Goal: Task Accomplishment & Management: Manage account settings

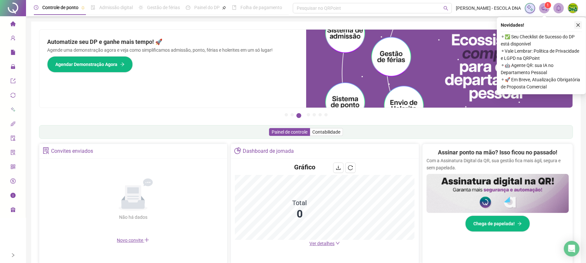
click at [579, 24] on icon "close" at bounding box center [578, 25] width 5 height 5
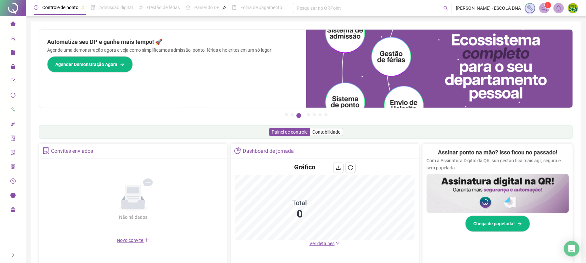
click at [12, 253] on icon "right" at bounding box center [13, 255] width 5 height 5
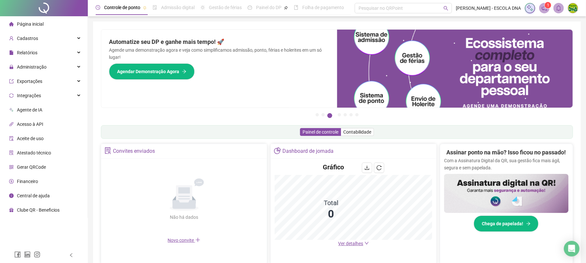
scroll to position [43, 0]
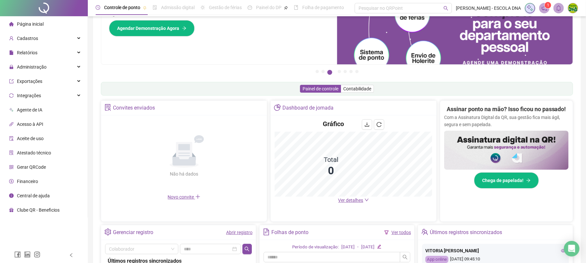
click at [344, 198] on span "Ver detalhes" at bounding box center [351, 200] width 25 height 5
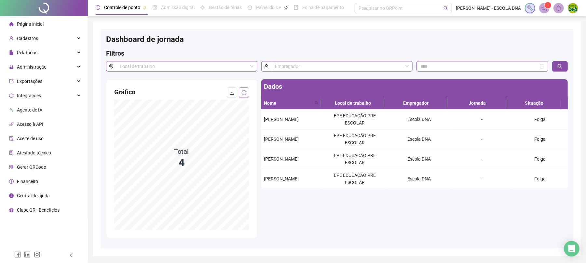
click at [242, 95] on icon "reload" at bounding box center [244, 92] width 5 height 5
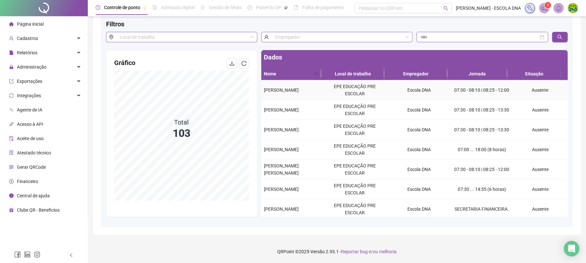
click at [284, 93] on div "[PERSON_NAME]" at bounding box center [292, 90] width 56 height 7
drag, startPoint x: 266, startPoint y: 86, endPoint x: 288, endPoint y: 98, distance: 25.8
click at [288, 98] on td "[PERSON_NAME]" at bounding box center [291, 90] width 61 height 20
click at [259, 86] on div "Dados Nome Local de trabalho Empregador Jornada Situação [PERSON_NAME] EPE EDUC…" at bounding box center [414, 133] width 311 height 167
click at [48, 44] on div "Cadastros" at bounding box center [43, 38] width 85 height 13
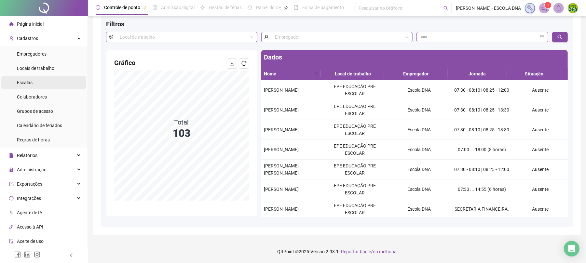
click at [35, 81] on li "Escalas" at bounding box center [43, 82] width 85 height 13
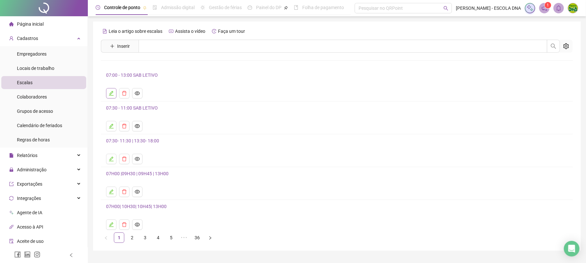
click at [111, 94] on icon "edit" at bounding box center [111, 93] width 5 height 5
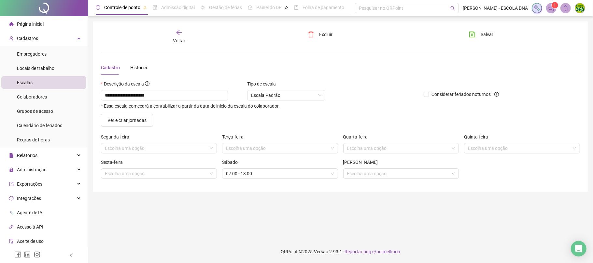
click at [179, 29] on icon "arrow-left" at bounding box center [179, 32] width 7 height 7
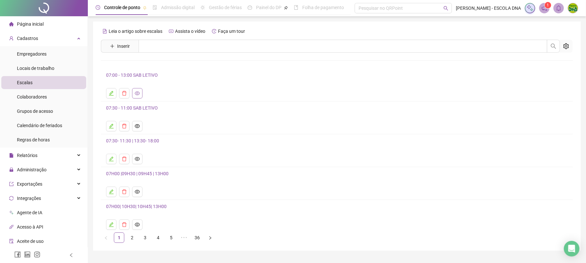
click at [140, 95] on icon "eye" at bounding box center [137, 93] width 5 height 5
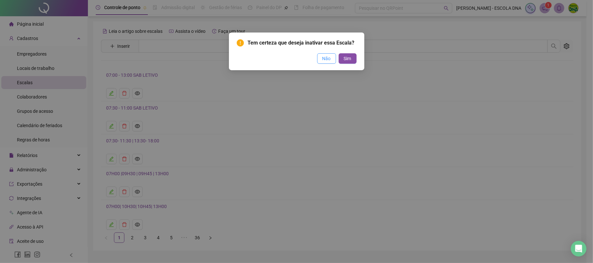
click at [327, 56] on span "Não" at bounding box center [326, 58] width 8 height 7
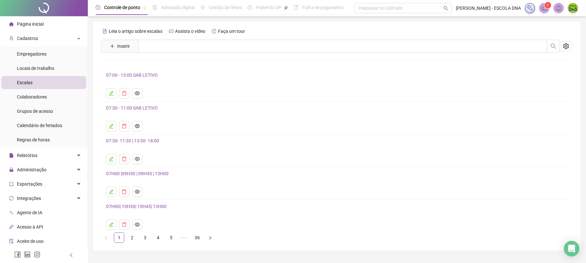
click at [142, 76] on link "07:00 - 13:00 SAB LETIVO" at bounding box center [132, 75] width 52 height 5
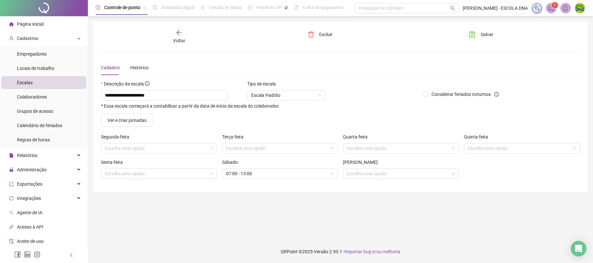
click at [184, 29] on div "**********" at bounding box center [340, 106] width 494 height 171
click at [182, 30] on div "Voltar" at bounding box center [179, 36] width 76 height 15
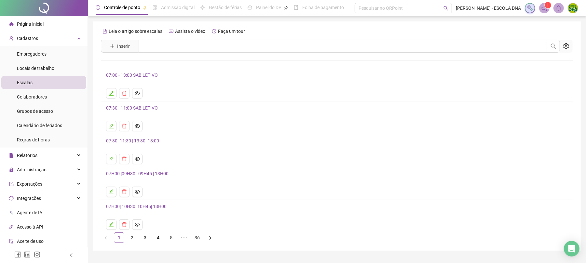
click at [134, 142] on link "07:30- 11:30 | 13:30- 18:00" at bounding box center [132, 140] width 53 height 5
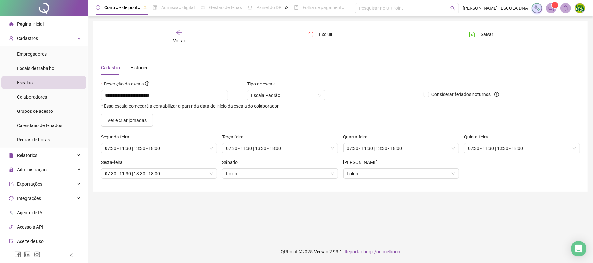
click at [176, 35] on icon "arrow-left" at bounding box center [179, 32] width 7 height 7
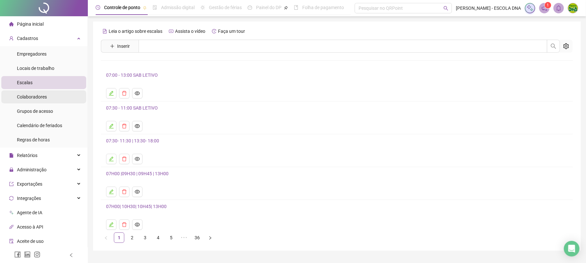
click at [46, 96] on span "Colaboradores" at bounding box center [32, 96] width 30 height 5
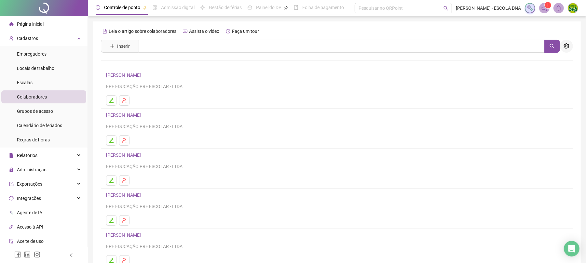
click at [566, 43] on icon "setting" at bounding box center [567, 46] width 6 height 6
click at [95, 65] on div "Leia o artigo sobre colaboradores Assista o vídeo Faça um tour Inserir Nenhum r…" at bounding box center [337, 153] width 488 height 265
click at [131, 75] on link "[PERSON_NAME]" at bounding box center [124, 75] width 37 height 5
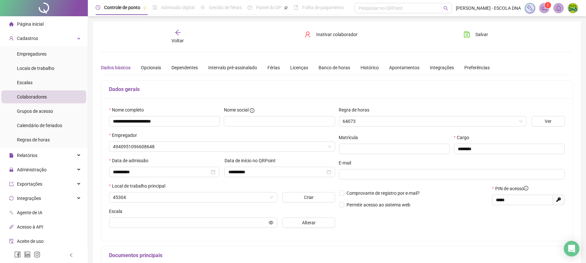
type input "**********"
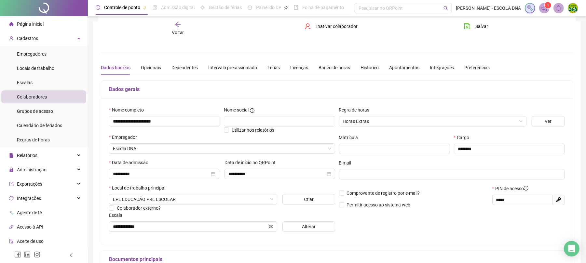
scroll to position [43, 0]
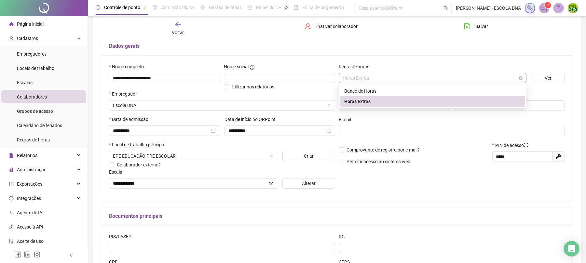
click at [363, 79] on span "Horas Extras" at bounding box center [433, 78] width 180 height 10
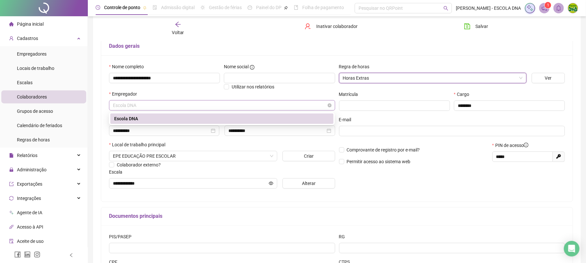
click at [193, 110] on span "Escola DNA" at bounding box center [222, 106] width 218 height 10
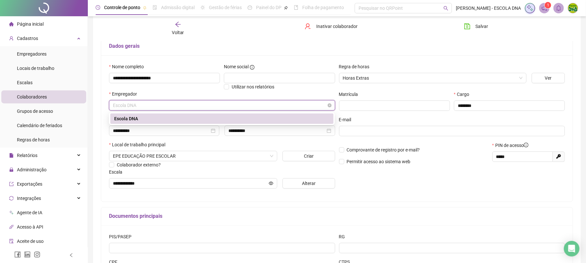
click at [193, 110] on span "Escola DNA" at bounding box center [222, 106] width 218 height 10
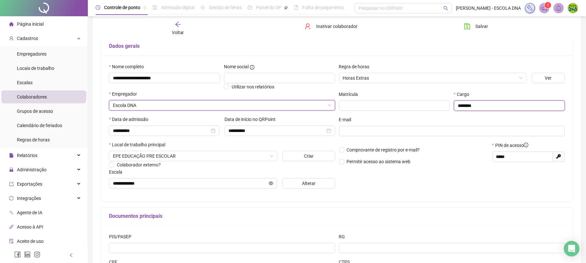
click at [491, 105] on input "********" at bounding box center [509, 106] width 111 height 10
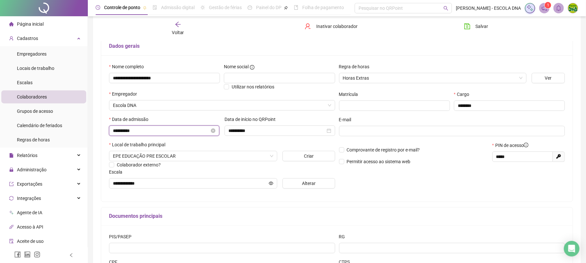
click at [177, 134] on input "**********" at bounding box center [161, 130] width 97 height 7
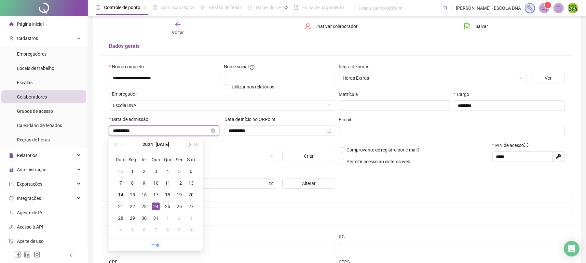
click at [177, 134] on input "**********" at bounding box center [161, 130] width 97 height 7
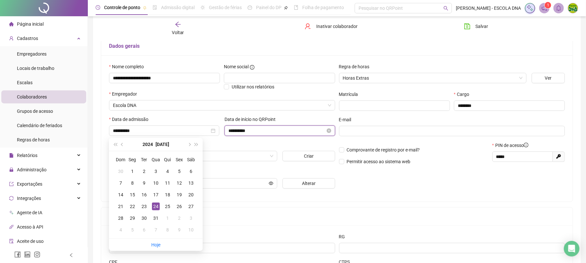
click at [284, 134] on input "**********" at bounding box center [277, 130] width 97 height 7
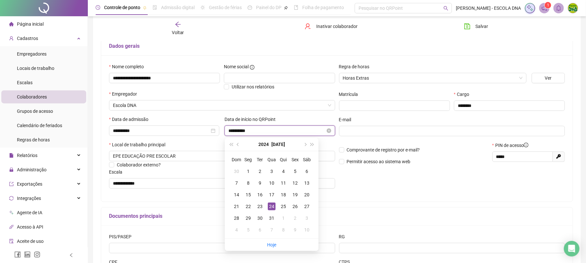
click at [284, 134] on input "**********" at bounding box center [277, 130] width 97 height 7
click at [104, 107] on div "**********" at bounding box center [337, 128] width 472 height 146
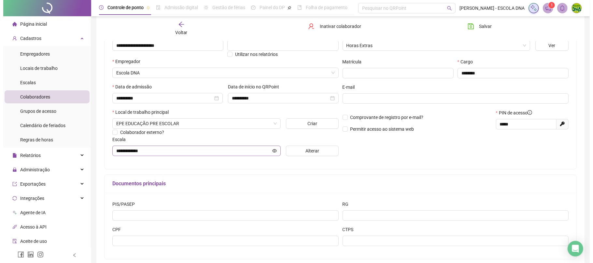
scroll to position [109, 0]
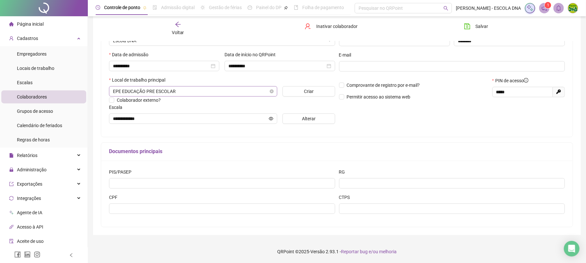
click at [188, 94] on span "EPE EDUCAÇÃO PRE ESCOLAR" at bounding box center [193, 92] width 160 height 10
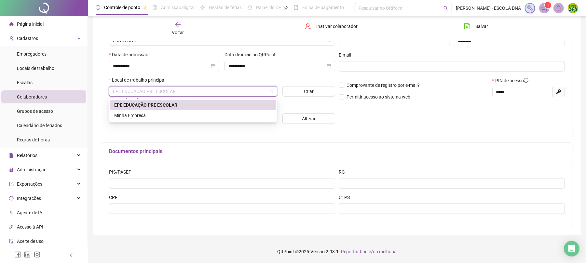
click at [99, 75] on div "**********" at bounding box center [337, 74] width 488 height 322
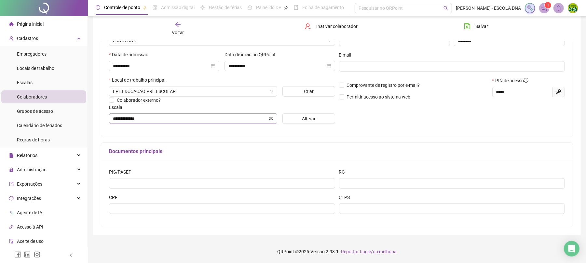
click at [271, 121] on span at bounding box center [271, 118] width 5 height 7
click at [271, 118] on icon "eye" at bounding box center [271, 119] width 5 height 5
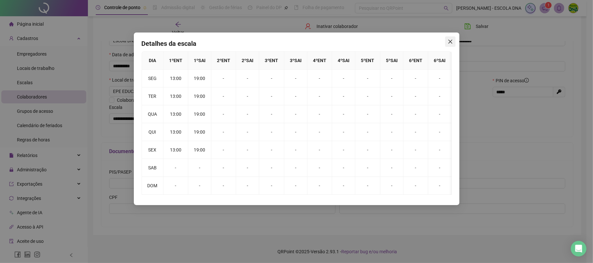
click at [450, 42] on icon "close" at bounding box center [450, 42] width 4 height 4
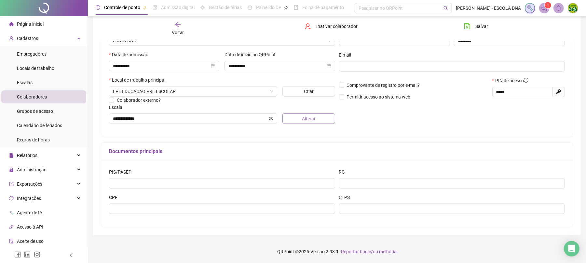
click at [308, 122] on button "Alterar" at bounding box center [309, 119] width 53 height 10
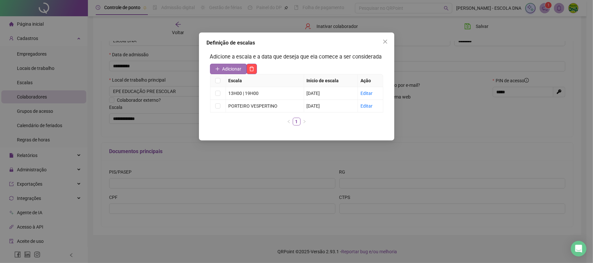
click at [228, 68] on span "Adicionar" at bounding box center [231, 68] width 19 height 7
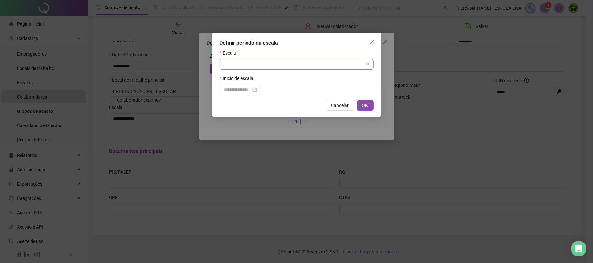
click at [235, 65] on input "search" at bounding box center [294, 65] width 140 height 10
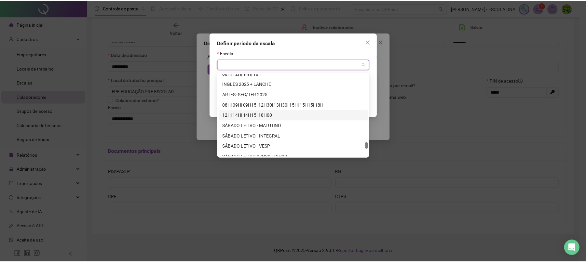
scroll to position [1594, 0]
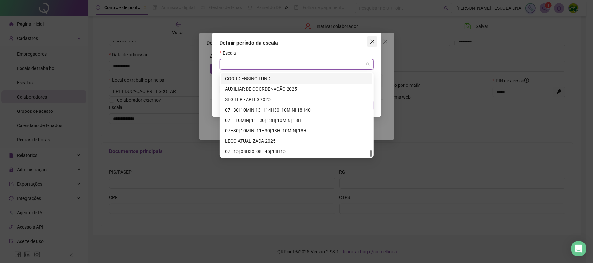
click at [373, 40] on icon "close" at bounding box center [372, 42] width 4 height 4
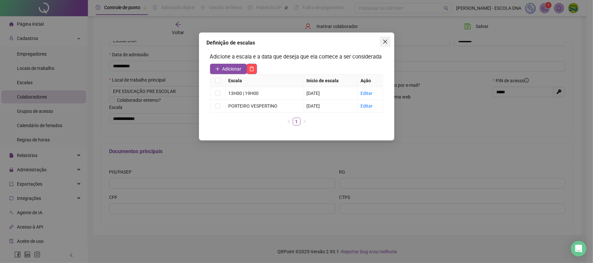
click at [387, 40] on icon "close" at bounding box center [384, 41] width 5 height 5
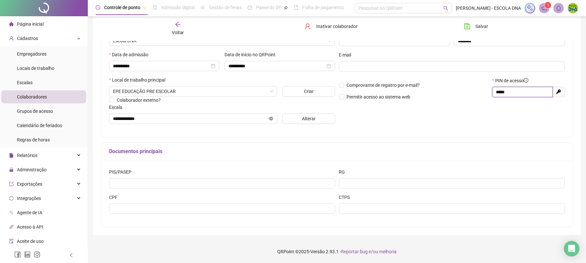
click at [529, 93] on input "*****" at bounding box center [521, 92] width 51 height 7
click at [176, 30] on span "Voltar" at bounding box center [178, 32] width 12 height 5
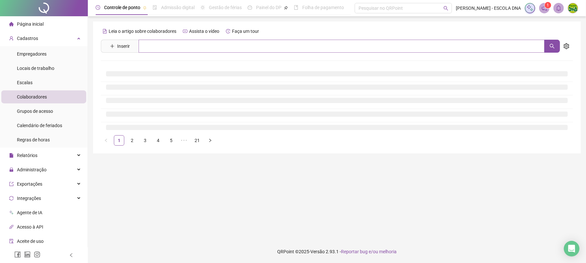
scroll to position [0, 0]
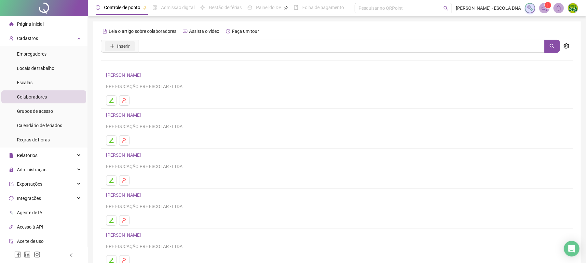
click at [131, 47] on button "Inserir" at bounding box center [120, 46] width 30 height 10
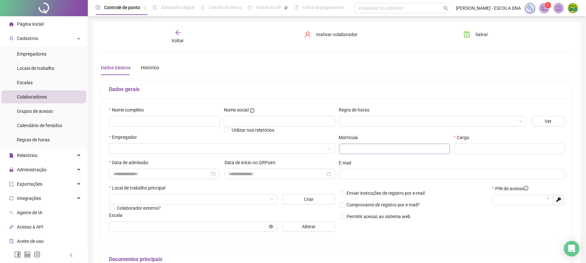
type input "*****"
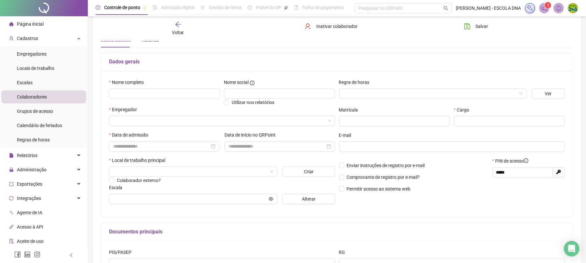
scroll to position [43, 0]
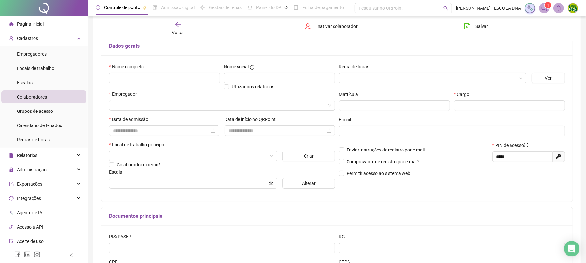
click at [535, 151] on div "PIN de acesso" at bounding box center [529, 147] width 73 height 10
click at [532, 153] on span "*****" at bounding box center [523, 157] width 61 height 10
drag, startPoint x: 517, startPoint y: 158, endPoint x: 465, endPoint y: 158, distance: 52.1
click at [465, 158] on div "Enviar instruções de registro por e-mail Comprovante de registro por e-mail? Pe…" at bounding box center [452, 162] width 230 height 40
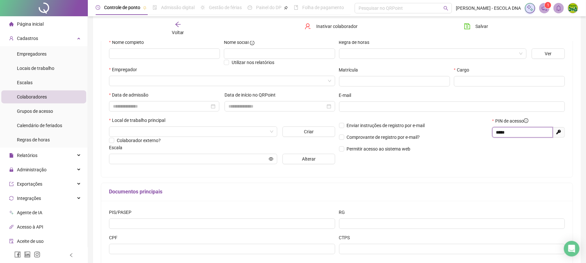
scroll to position [0, 0]
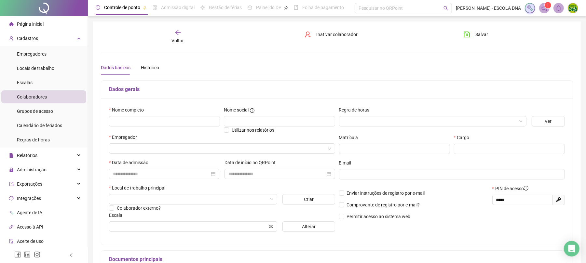
click at [183, 32] on div "Voltar" at bounding box center [178, 36] width 75 height 15
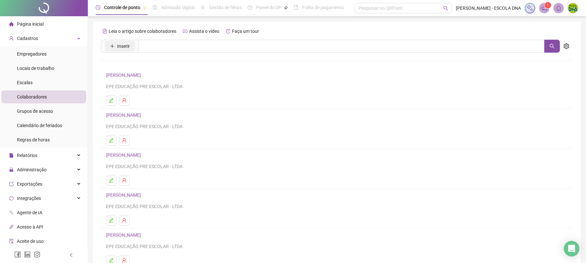
click at [126, 48] on span "Inserir" at bounding box center [123, 46] width 13 height 7
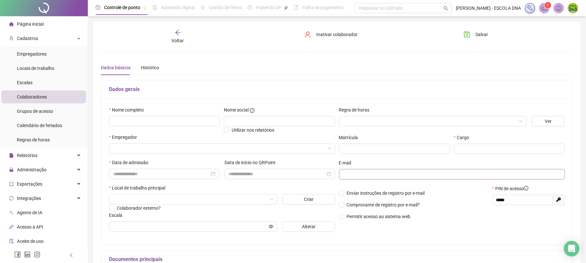
type input "*****"
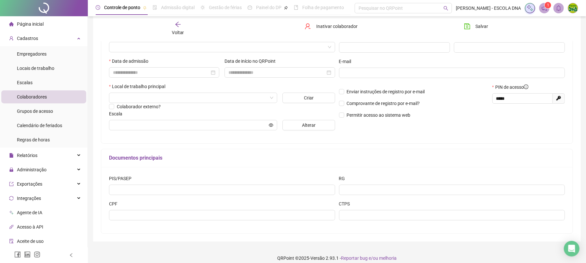
scroll to position [109, 0]
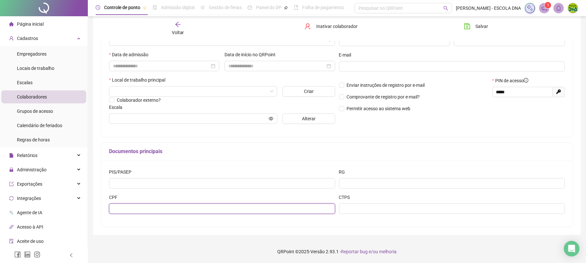
click at [117, 214] on input "text" at bounding box center [222, 209] width 226 height 10
click at [171, 26] on div "Voltar" at bounding box center [178, 28] width 75 height 15
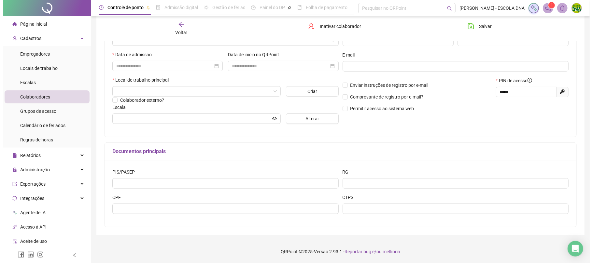
scroll to position [0, 0]
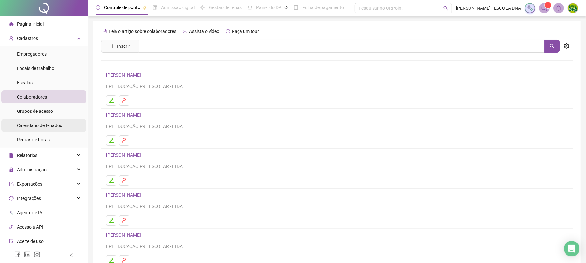
click at [38, 128] on span "Calendário de feriados" at bounding box center [39, 125] width 45 height 5
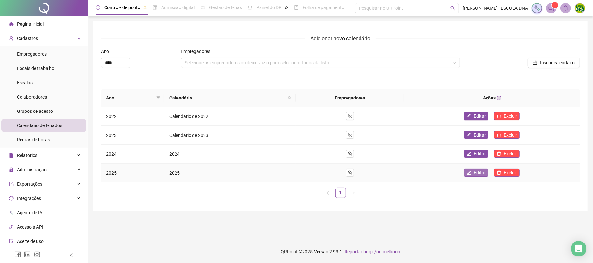
click at [483, 174] on span "Editar" at bounding box center [480, 172] width 12 height 7
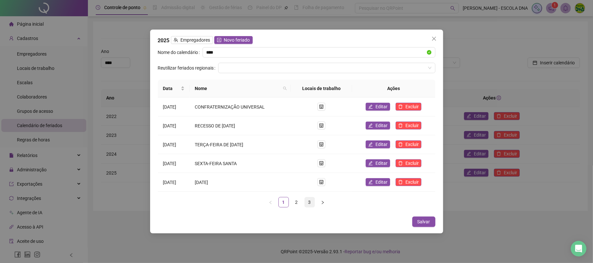
click at [309, 202] on link "3" at bounding box center [310, 203] width 10 height 10
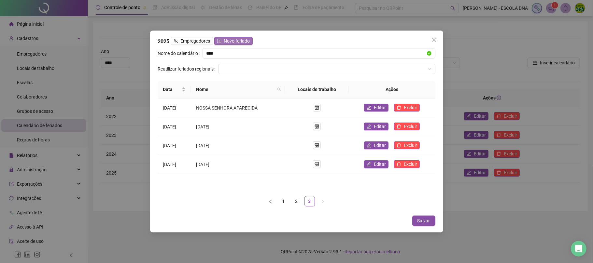
click at [227, 40] on span "Novo feriado" at bounding box center [237, 40] width 26 height 7
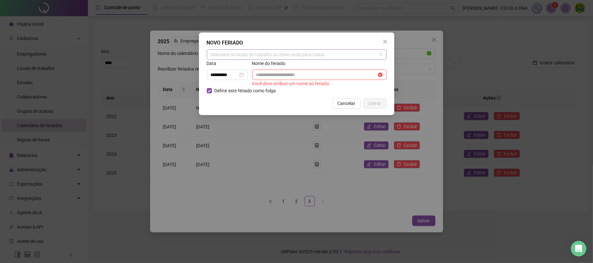
click at [240, 54] on div "Selecione os locais de trabalho ou deixe vazio para todos" at bounding box center [297, 54] width 180 height 10
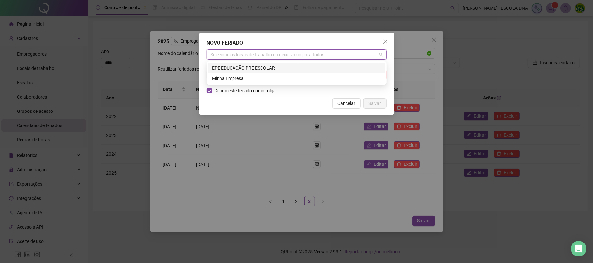
click at [241, 66] on div "EPE EDUCAÇÃO PRE ESCOLAR" at bounding box center [296, 67] width 169 height 7
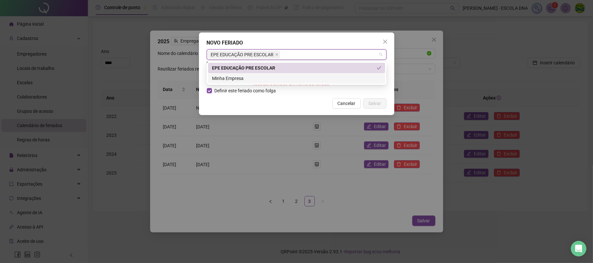
click at [245, 79] on div "Minha Empresa" at bounding box center [296, 78] width 169 height 7
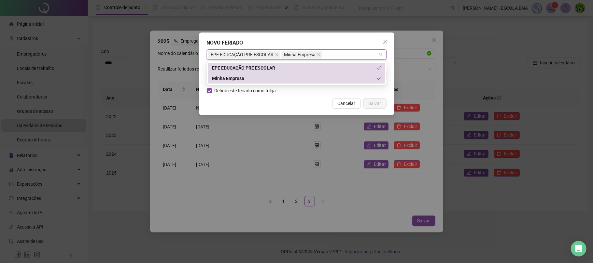
click at [231, 106] on div "Cancelar Salvar" at bounding box center [297, 103] width 180 height 10
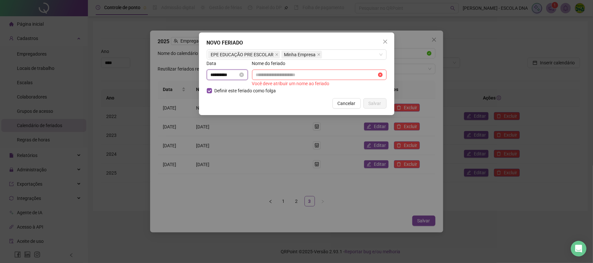
click at [238, 74] on input "**********" at bounding box center [224, 74] width 27 height 7
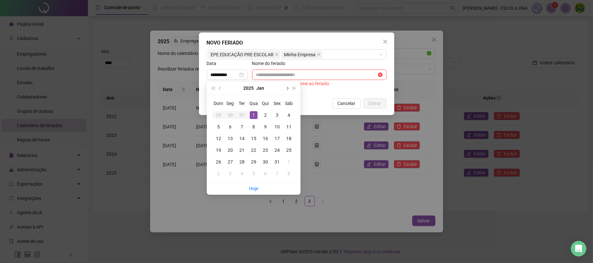
click at [284, 86] on button "next-year" at bounding box center [286, 88] width 7 height 13
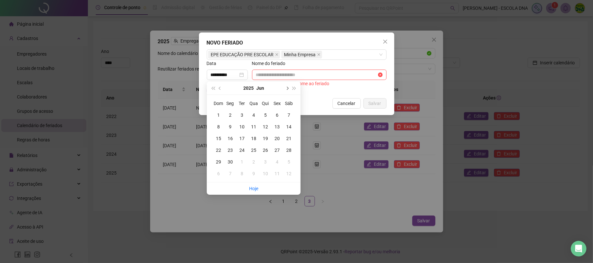
click at [284, 86] on button "next-year" at bounding box center [286, 88] width 7 height 13
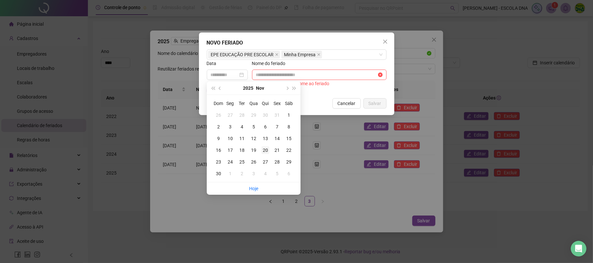
type input "**********"
click at [265, 150] on div "20" at bounding box center [265, 150] width 8 height 8
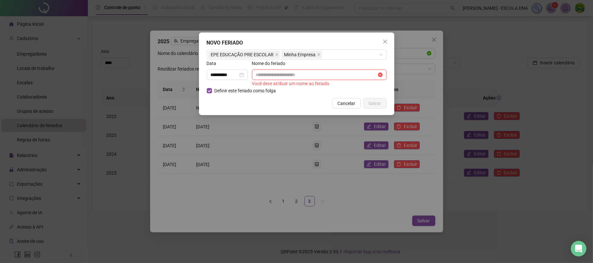
click at [271, 78] on input "text" at bounding box center [316, 74] width 121 height 7
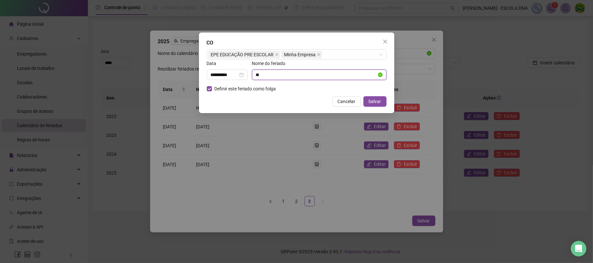
type input "**********"
click at [381, 102] on button "Salvar" at bounding box center [374, 101] width 23 height 10
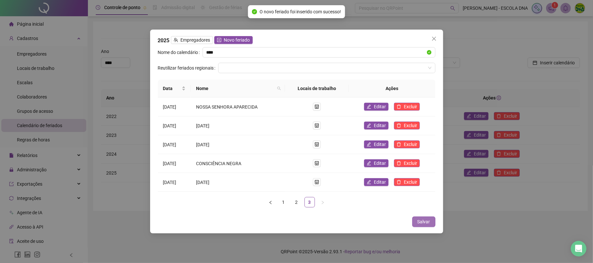
click at [430, 221] on span "Salvar" at bounding box center [423, 221] width 13 height 7
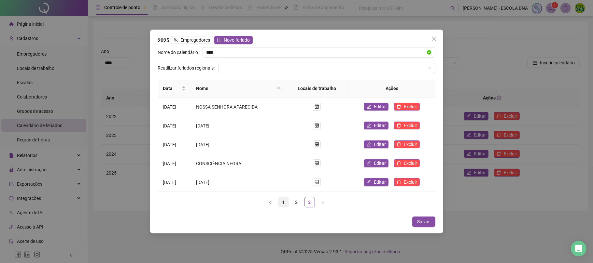
click at [283, 203] on link "1" at bounding box center [284, 203] width 10 height 10
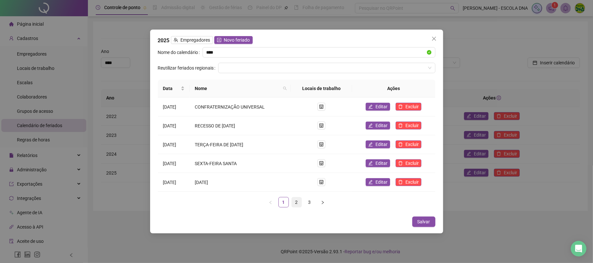
click at [295, 205] on link "2" at bounding box center [297, 203] width 10 height 10
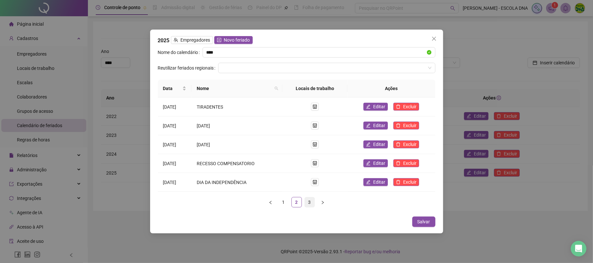
click at [305, 202] on link "3" at bounding box center [310, 203] width 10 height 10
click at [297, 202] on link "2" at bounding box center [297, 203] width 10 height 10
click at [288, 205] on li "1" at bounding box center [283, 202] width 10 height 10
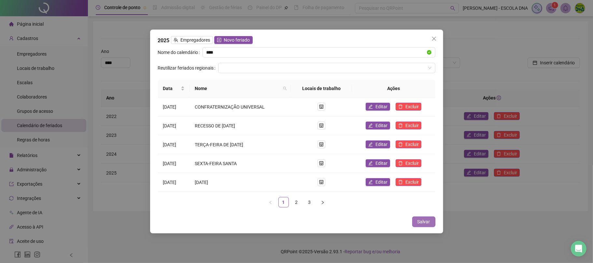
click at [430, 220] on span "Salvar" at bounding box center [423, 221] width 13 height 7
click at [434, 39] on icon "close" at bounding box center [434, 39] width 4 height 4
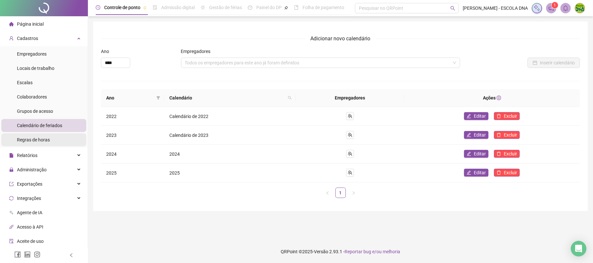
click at [33, 143] on span "Regras de horas" at bounding box center [33, 139] width 33 height 5
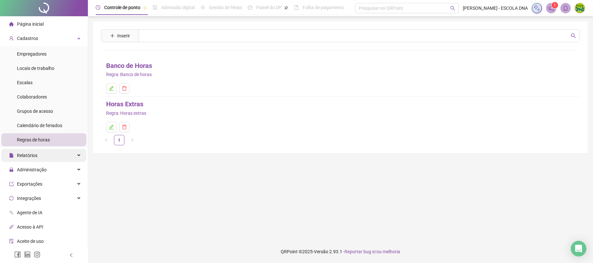
click at [36, 159] on span "Relatórios" at bounding box center [23, 155] width 28 height 13
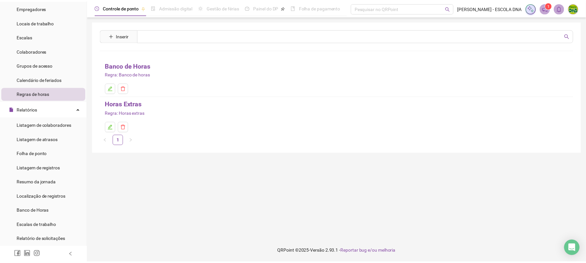
scroll to position [87, 0]
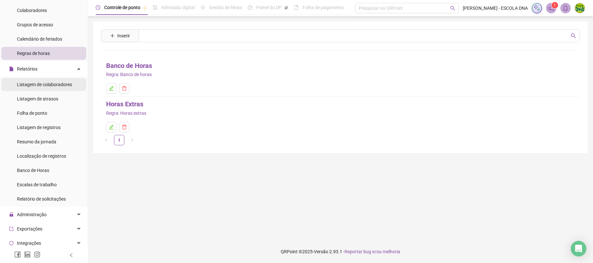
click at [20, 85] on span "Listagem de colaboradores" at bounding box center [44, 84] width 55 height 5
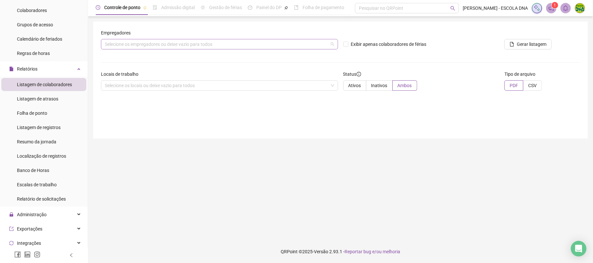
click at [128, 45] on div "Selecione os empregadores ou deixe vazio para todos" at bounding box center [219, 44] width 237 height 10
click at [308, 147] on main "Empregadores Selecione os empregadores ou deixe vazio para todos Exibir apenas …" at bounding box center [340, 128] width 494 height 214
click at [47, 96] on span "Listagem de atrasos" at bounding box center [37, 98] width 41 height 5
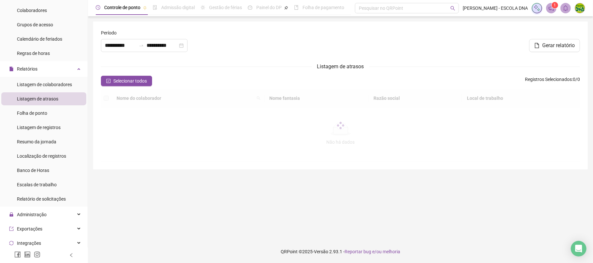
type input "**********"
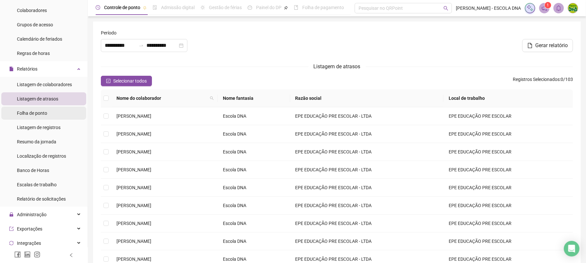
click at [33, 118] on div "Folha de ponto" at bounding box center [32, 113] width 30 height 13
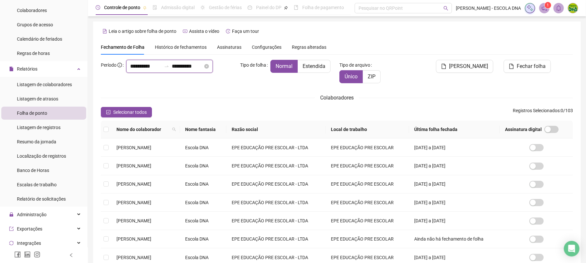
click at [161, 66] on input "**********" at bounding box center [145, 67] width 31 height 8
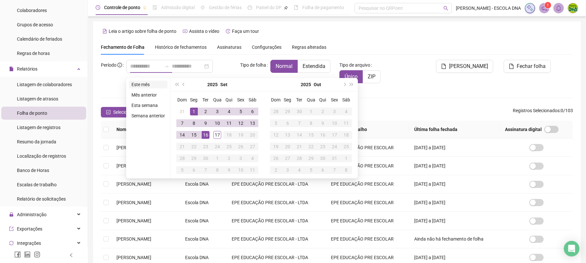
click at [156, 84] on li "Este mês" at bounding box center [148, 85] width 39 height 8
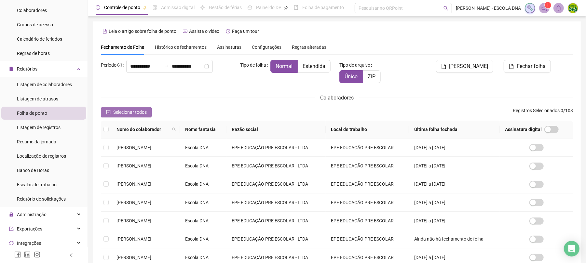
click at [120, 107] on button "Selecionar todos" at bounding box center [126, 112] width 51 height 10
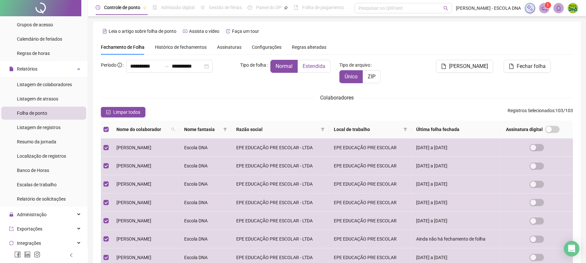
click at [324, 64] on span "Estendida" at bounding box center [314, 66] width 23 height 6
click at [292, 65] on span "Normal" at bounding box center [284, 66] width 17 height 6
click at [309, 65] on span "Estendida" at bounding box center [314, 66] width 23 height 6
click at [203, 48] on span "Histórico de fechamentos" at bounding box center [181, 47] width 52 height 5
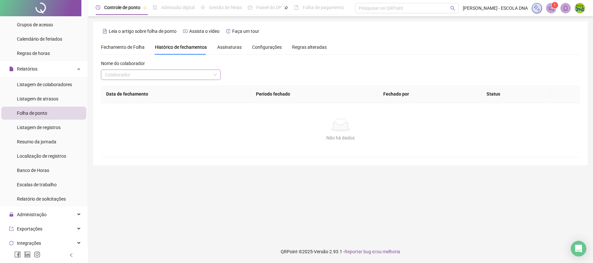
click at [184, 76] on input "search" at bounding box center [158, 75] width 106 height 10
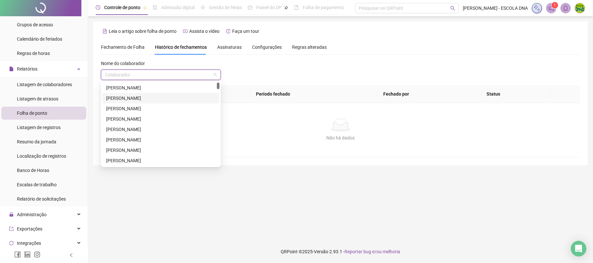
click at [137, 93] on div "[PERSON_NAME]" at bounding box center [160, 98] width 117 height 10
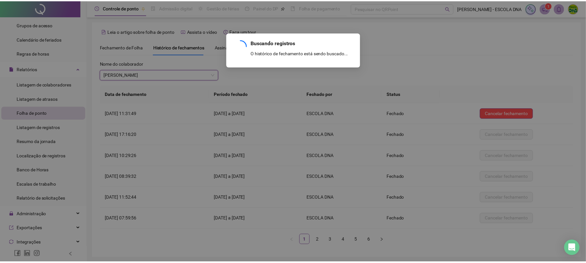
scroll to position [24, 0]
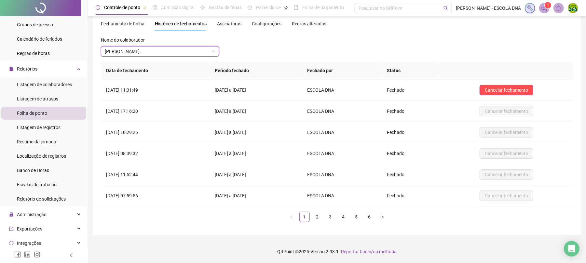
click at [112, 24] on span "Fechamento de Folha" at bounding box center [123, 23] width 44 height 5
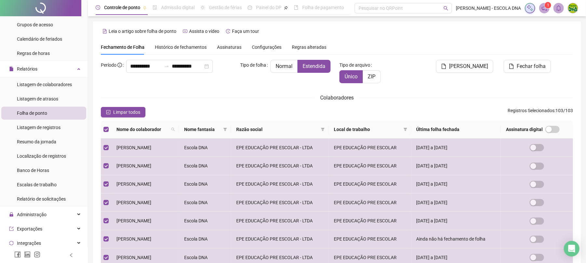
scroll to position [43, 0]
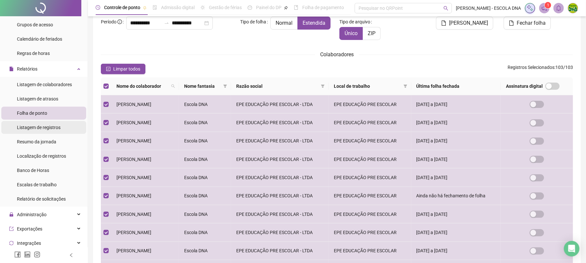
click at [44, 131] on div "Listagem de registros" at bounding box center [39, 127] width 44 height 13
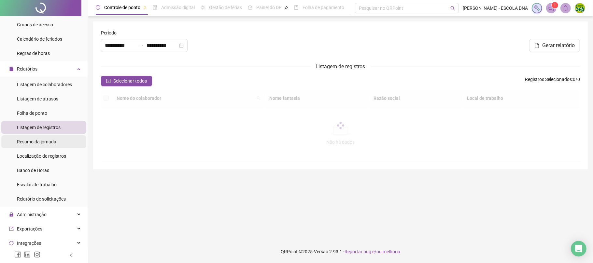
click at [50, 144] on span "Resumo da jornada" at bounding box center [36, 141] width 39 height 5
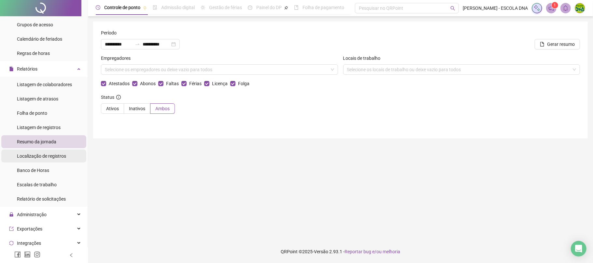
click at [50, 155] on span "Localização de registros" at bounding box center [41, 156] width 49 height 5
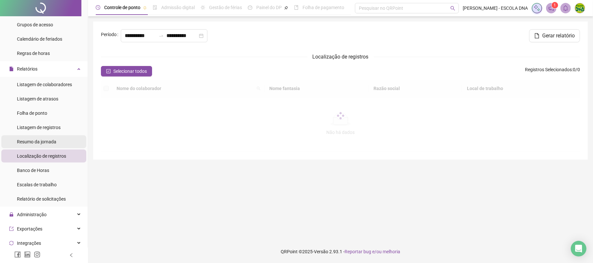
click at [53, 143] on span "Resumo da jornada" at bounding box center [36, 141] width 39 height 5
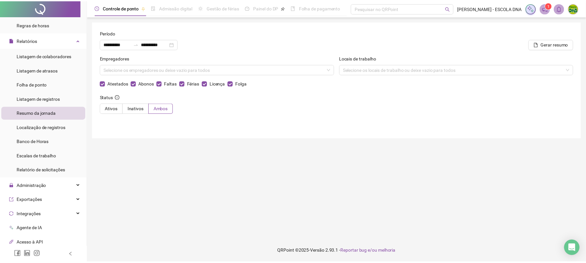
scroll to position [169, 0]
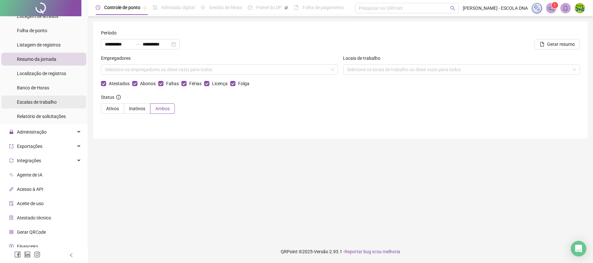
click at [34, 100] on span "Escalas de trabalho" at bounding box center [37, 102] width 40 height 5
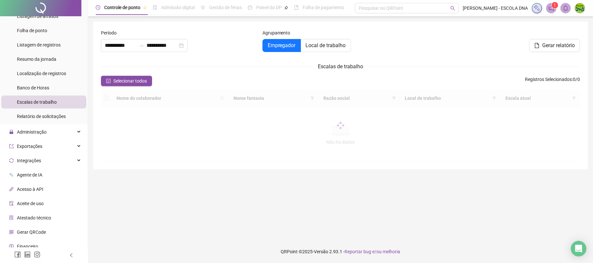
type input "**********"
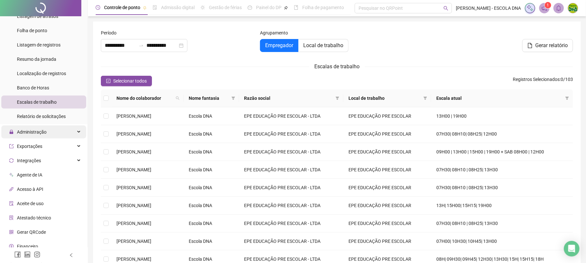
click at [52, 127] on div "Administração" at bounding box center [43, 132] width 85 height 13
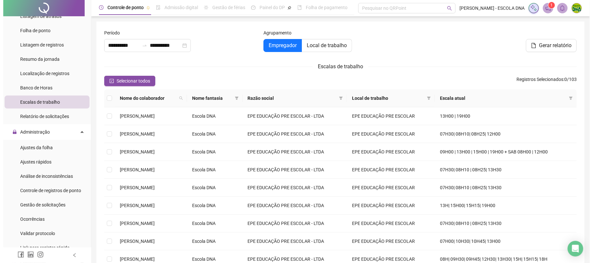
scroll to position [207, 0]
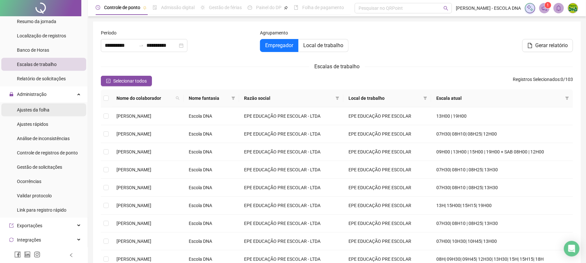
click at [38, 111] on span "Ajustes da folha" at bounding box center [33, 109] width 33 height 5
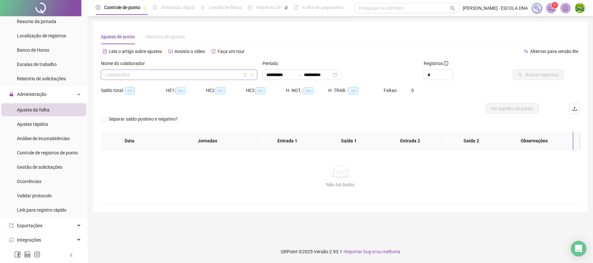
type input "**********"
click at [118, 76] on input "search" at bounding box center [176, 75] width 143 height 10
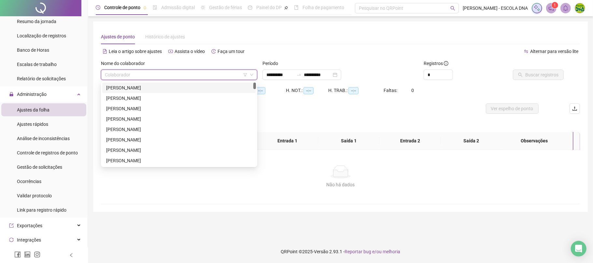
click at [118, 91] on div "[PERSON_NAME]" at bounding box center [179, 87] width 146 height 7
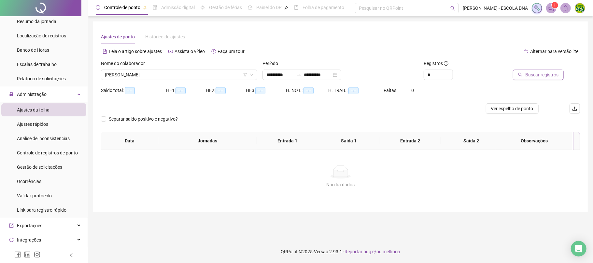
click at [534, 71] on span "Buscar registros" at bounding box center [541, 74] width 33 height 7
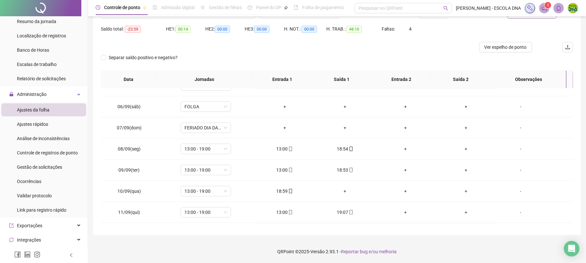
scroll to position [114, 0]
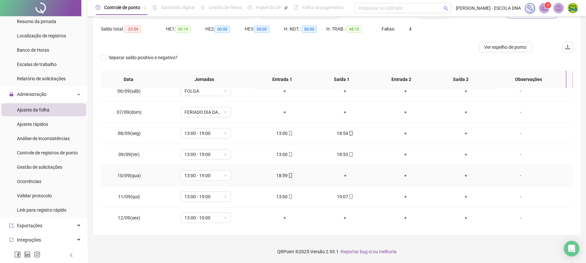
click at [343, 176] on div "+" at bounding box center [345, 175] width 50 height 7
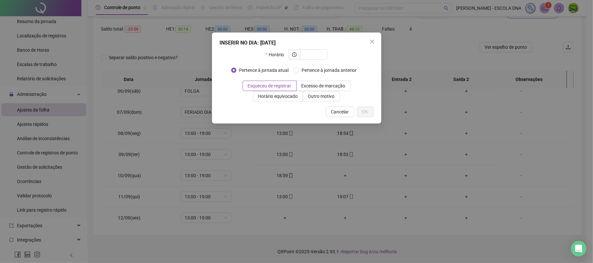
click at [369, 40] on span "Close" at bounding box center [372, 41] width 10 height 5
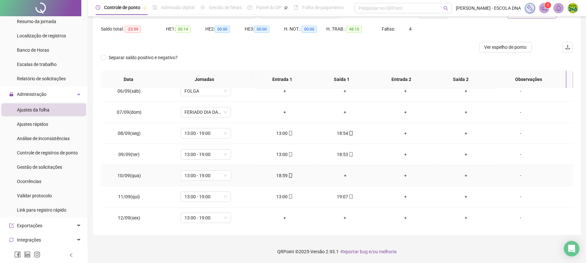
click at [288, 178] on icon "mobile" at bounding box center [290, 176] width 5 height 5
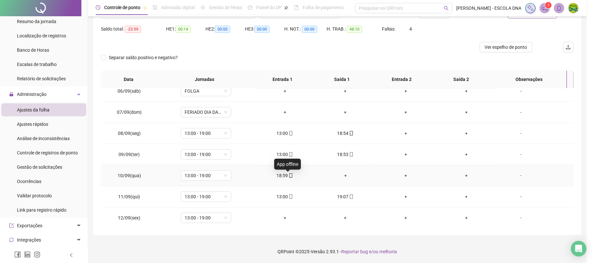
type input "**********"
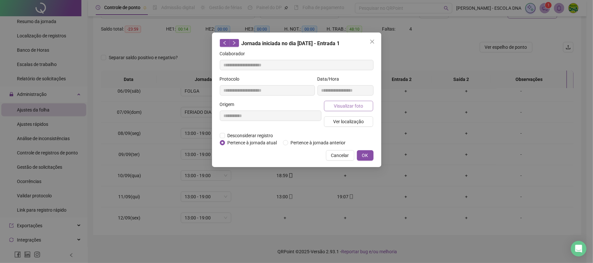
click at [339, 103] on span "Visualizar foto" at bounding box center [348, 106] width 29 height 7
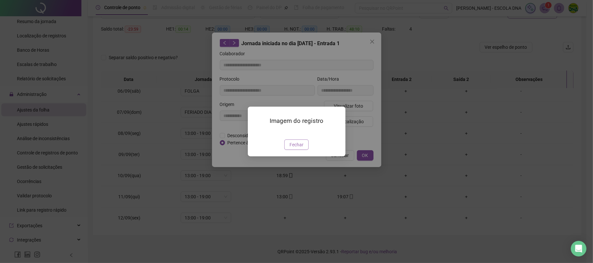
click at [290, 148] on span "Fechar" at bounding box center [296, 144] width 14 height 7
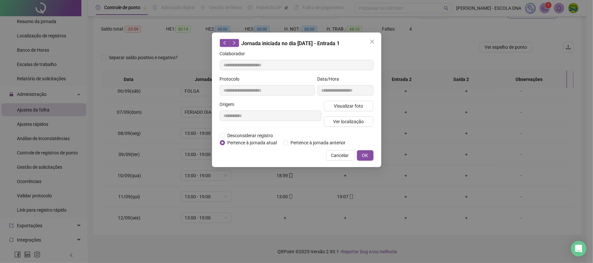
click at [333, 156] on span "Cancelar" at bounding box center [340, 155] width 18 height 7
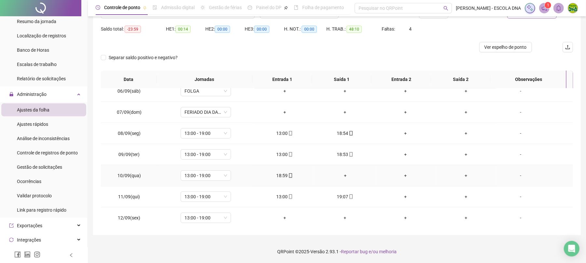
click at [341, 174] on div "+" at bounding box center [345, 175] width 50 height 7
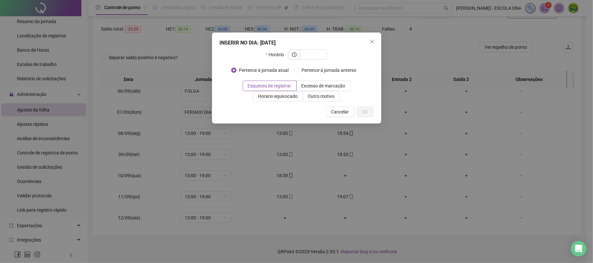
type input "*"
type input "*****"
click at [367, 108] on button "OK" at bounding box center [365, 112] width 17 height 10
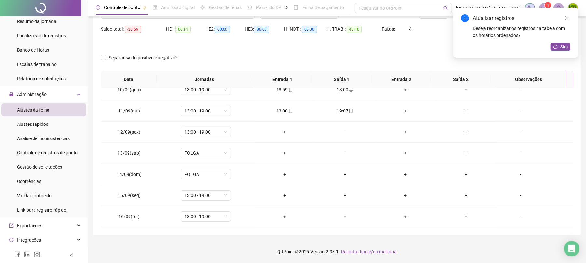
scroll to position [201, 0]
click at [563, 47] on span "Sim" at bounding box center [564, 46] width 7 height 7
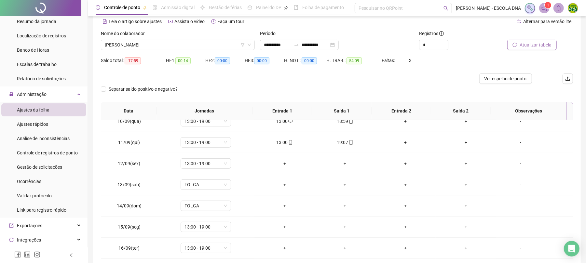
scroll to position [0, 0]
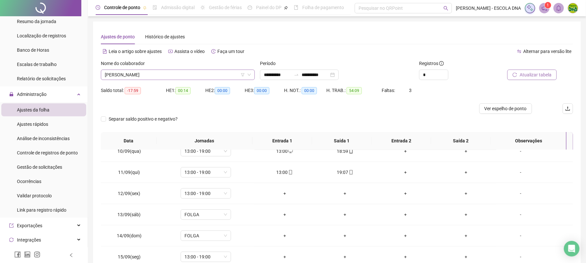
click at [193, 72] on span "[PERSON_NAME]" at bounding box center [178, 75] width 146 height 10
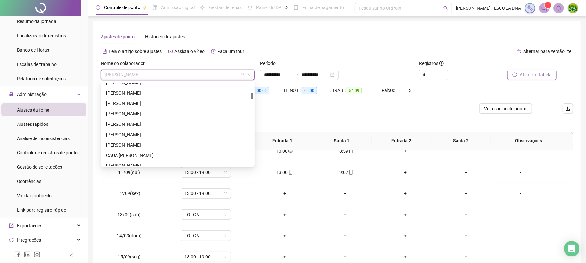
scroll to position [260, 0]
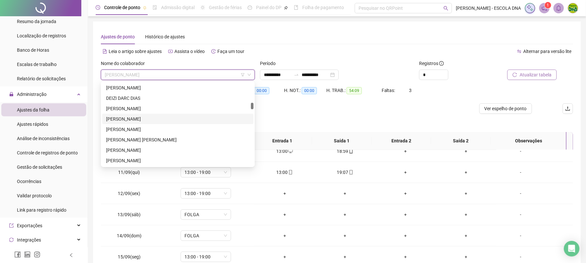
click at [146, 114] on div "[PERSON_NAME]" at bounding box center [177, 119] width 151 height 10
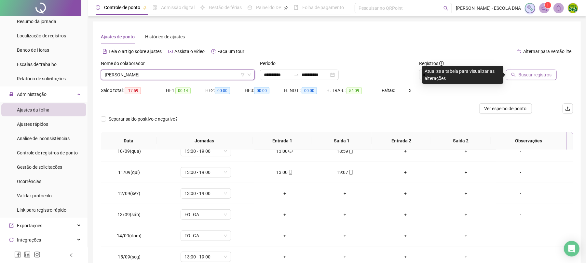
click at [522, 70] on button "Buscar registros" at bounding box center [531, 75] width 51 height 10
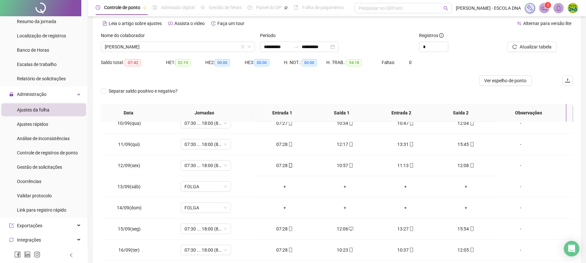
scroll to position [43, 0]
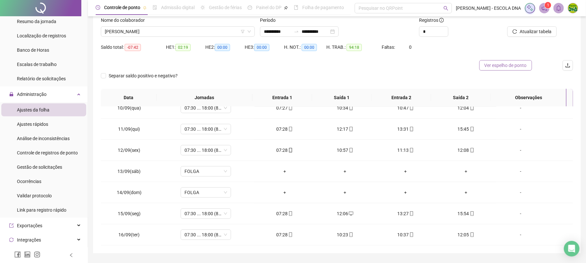
click at [500, 65] on span "Ver espelho de ponto" at bounding box center [506, 65] width 42 height 7
drag, startPoint x: 430, startPoint y: 30, endPoint x: 416, endPoint y: 30, distance: 13.7
click at [416, 30] on div "**********" at bounding box center [337, 29] width 478 height 25
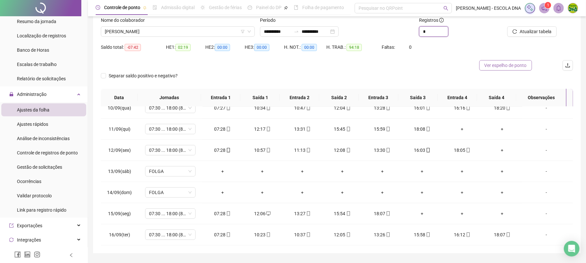
type input "*"
click at [493, 67] on span "Ver espelho de ponto" at bounding box center [506, 65] width 42 height 7
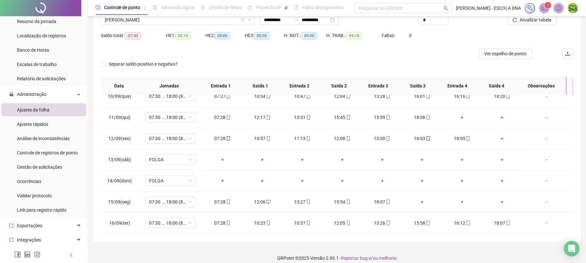
scroll to position [62, 0]
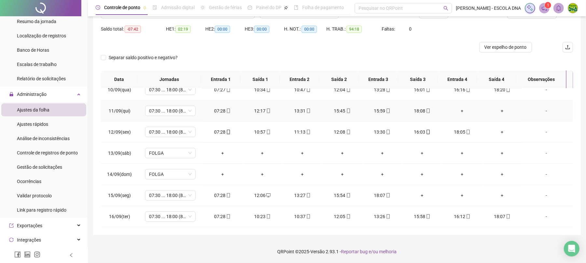
click at [460, 111] on div "+" at bounding box center [463, 110] width 30 height 7
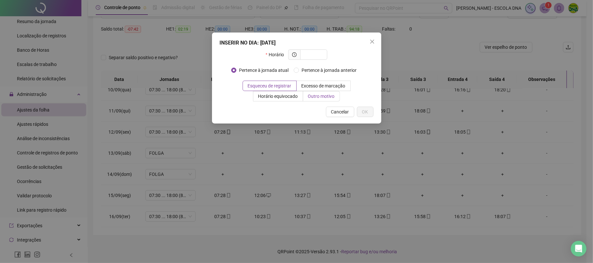
click at [323, 94] on span "Outro motivo" at bounding box center [321, 96] width 27 height 5
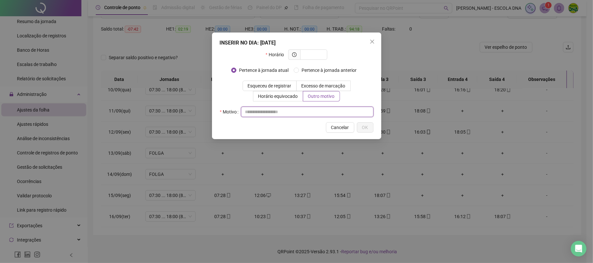
click at [272, 112] on input "text" at bounding box center [307, 112] width 132 height 10
click at [285, 86] on span "Esqueceu de registrar" at bounding box center [270, 85] width 44 height 5
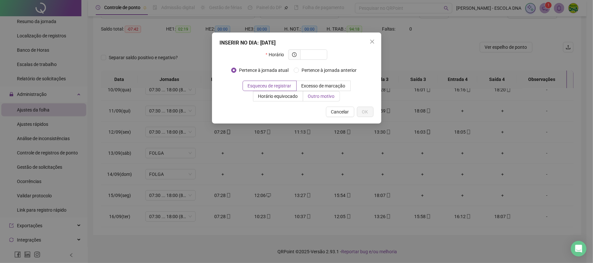
click at [337, 97] on label "Outro motivo" at bounding box center [321, 96] width 37 height 10
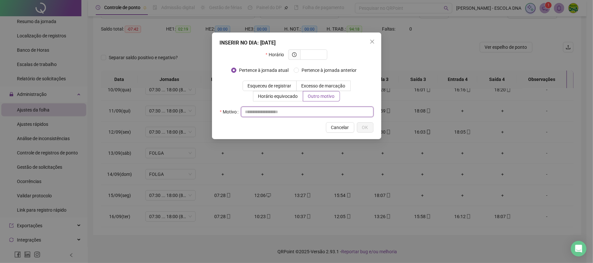
click at [275, 115] on input "text" at bounding box center [307, 112] width 132 height 10
click at [376, 39] on span "Close" at bounding box center [372, 41] width 10 height 5
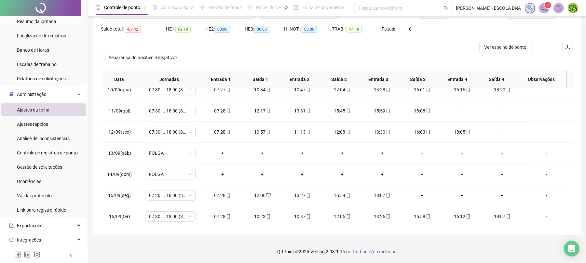
drag, startPoint x: 81, startPoint y: 122, endPoint x: 82, endPoint y: 127, distance: 4.4
click at [82, 127] on aside "Página inicial Cadastros Empregadores Locais de trabalho Escalas Colaboradores …" at bounding box center [44, 131] width 88 height 263
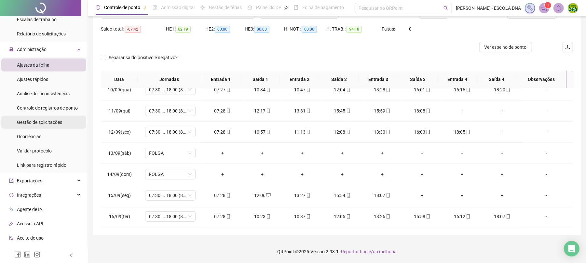
click at [41, 121] on span "Gestão de solicitações" at bounding box center [39, 122] width 45 height 5
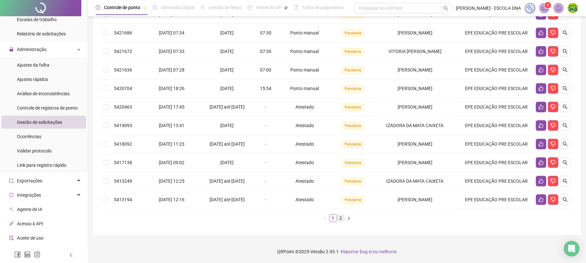
click at [343, 218] on link "2" at bounding box center [341, 218] width 7 height 7
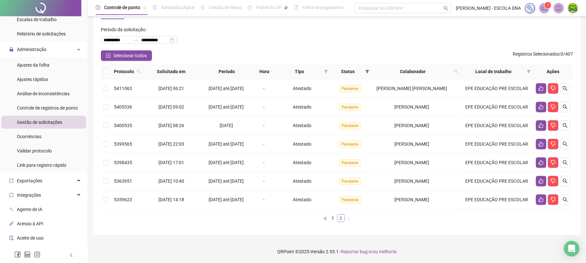
scroll to position [49, 0]
click at [330, 218] on link "1" at bounding box center [333, 218] width 7 height 7
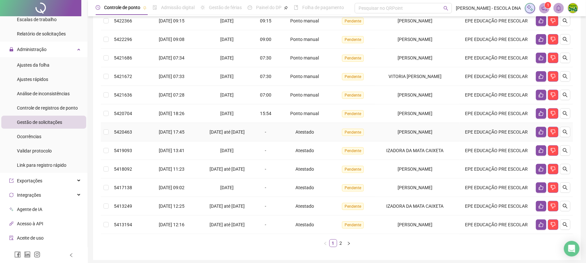
scroll to position [135, 0]
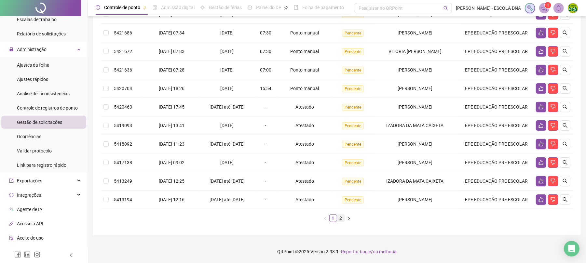
click at [339, 217] on link "2" at bounding box center [341, 218] width 7 height 7
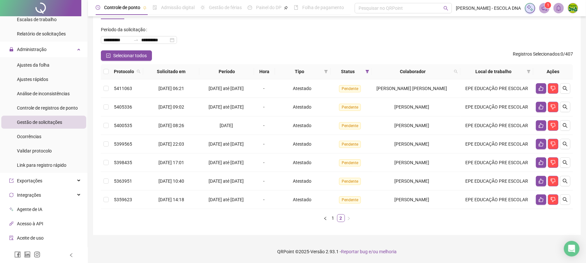
scroll to position [49, 0]
click at [329, 218] on li "1" at bounding box center [333, 219] width 8 height 8
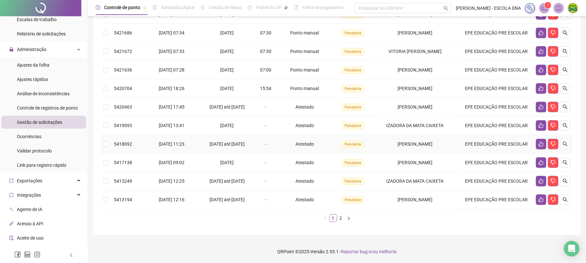
scroll to position [135, 0]
click at [339, 217] on link "2" at bounding box center [341, 218] width 7 height 7
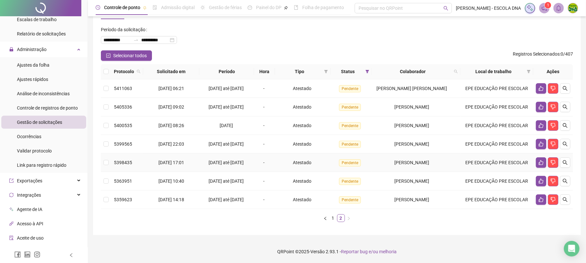
scroll to position [6, 0]
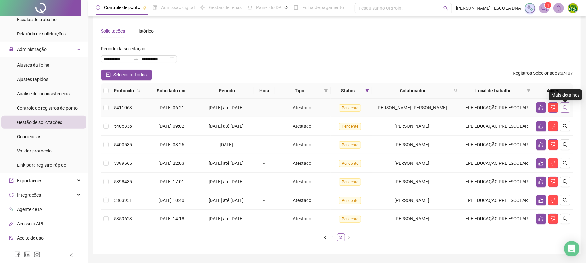
click at [565, 105] on button "button" at bounding box center [565, 108] width 10 height 10
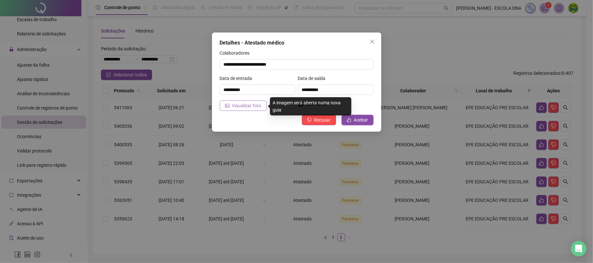
click at [229, 103] on button "Visualizar foto" at bounding box center [243, 106] width 47 height 10
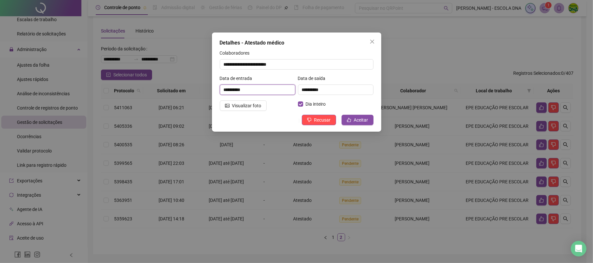
drag, startPoint x: 224, startPoint y: 90, endPoint x: 229, endPoint y: 90, distance: 4.6
click at [229, 90] on input "**********" at bounding box center [258, 90] width 76 height 10
click at [306, 90] on input "**********" at bounding box center [336, 90] width 76 height 10
click at [370, 38] on button "Close" at bounding box center [372, 41] width 10 height 10
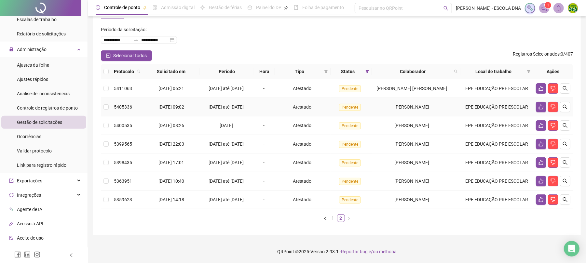
scroll to position [49, 0]
click at [330, 219] on link "1" at bounding box center [333, 218] width 7 height 7
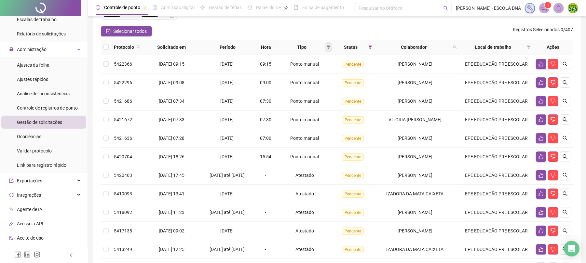
click at [327, 45] on icon "filter" at bounding box center [329, 47] width 4 height 4
click at [323, 94] on span "OK" at bounding box center [322, 93] width 6 height 7
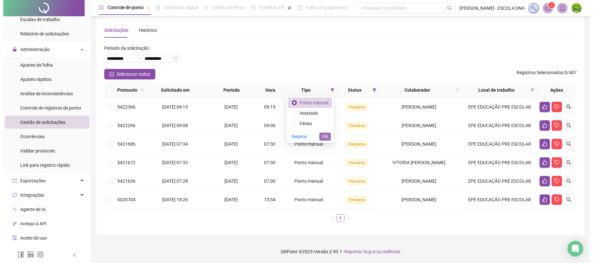
scroll to position [7, 0]
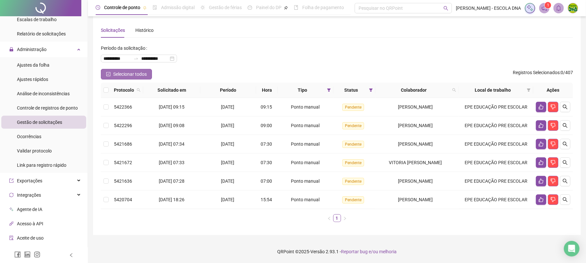
click at [108, 75] on icon "check-square" at bounding box center [108, 74] width 4 height 4
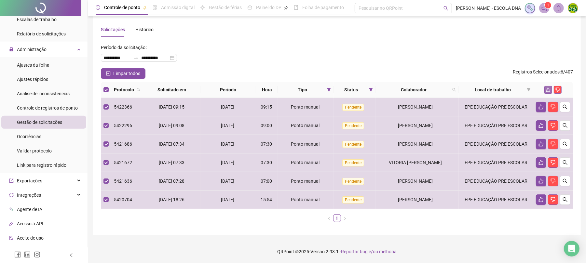
click at [549, 89] on icon "like" at bounding box center [549, 90] width 4 height 4
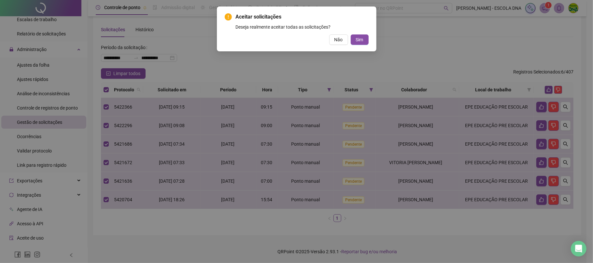
click at [354, 39] on button "Sim" at bounding box center [360, 40] width 18 height 10
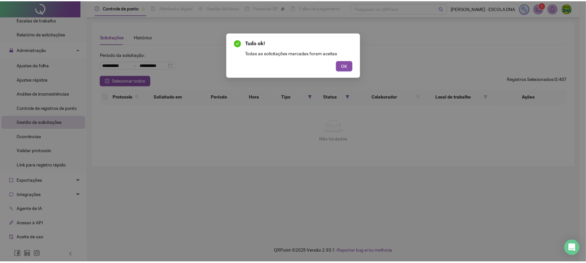
scroll to position [0, 0]
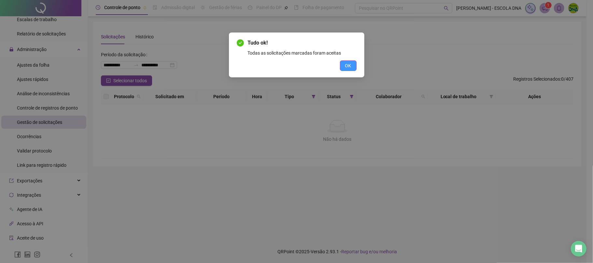
click at [345, 66] on span "OK" at bounding box center [348, 65] width 6 height 7
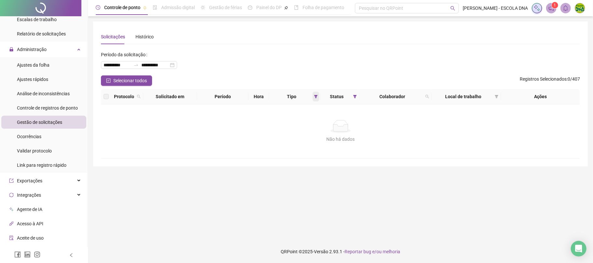
click at [318, 95] on span at bounding box center [316, 97] width 7 height 10
click at [287, 142] on span "Resetar" at bounding box center [285, 143] width 16 height 7
click at [314, 144] on button "OK" at bounding box center [310, 143] width 11 height 8
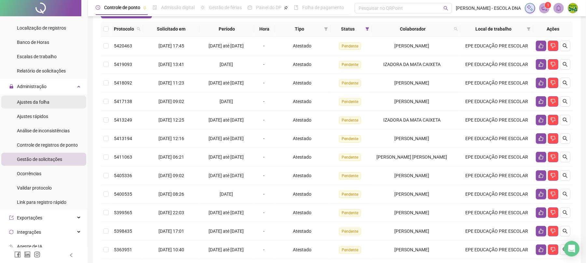
scroll to position [165, 0]
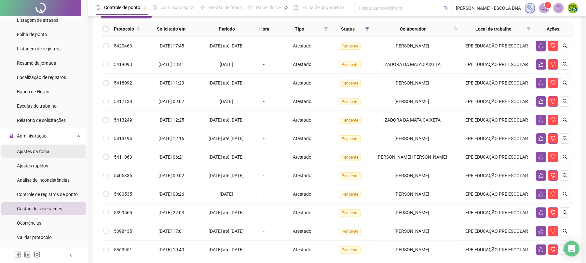
click at [40, 149] on span "Ajustes da folha" at bounding box center [33, 151] width 33 height 5
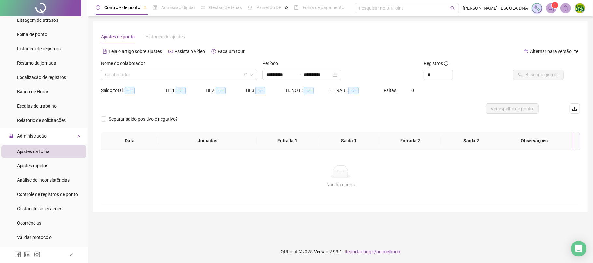
click at [147, 67] on label "Nome do colaborador" at bounding box center [125, 63] width 48 height 7
click at [146, 76] on input "search" at bounding box center [176, 75] width 143 height 10
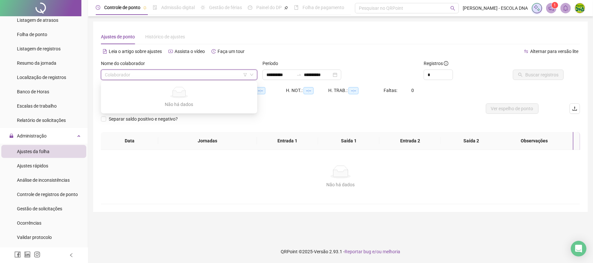
type input "**********"
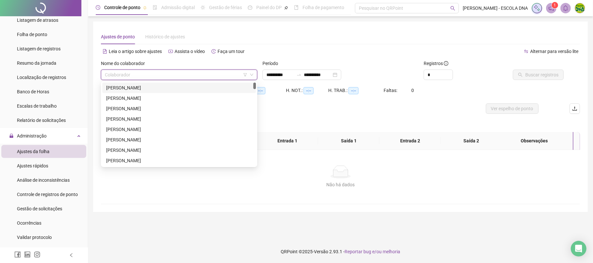
click at [138, 87] on div "[PERSON_NAME]" at bounding box center [179, 87] width 146 height 7
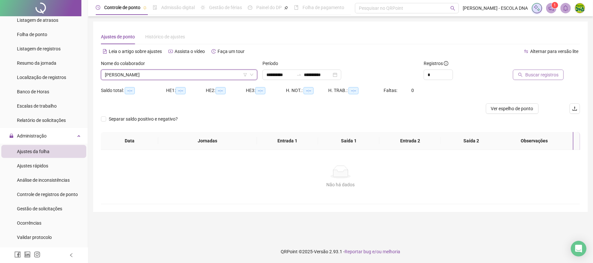
click at [547, 70] on button "Buscar registros" at bounding box center [538, 75] width 51 height 10
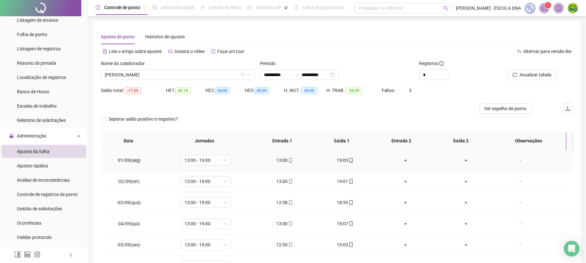
click at [288, 161] on icon "mobile" at bounding box center [290, 160] width 5 height 5
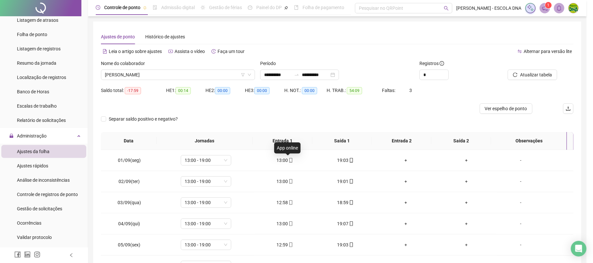
type input "**********"
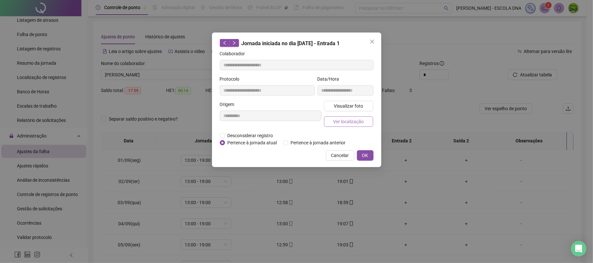
click at [343, 123] on span "Ver localização" at bounding box center [348, 121] width 31 height 7
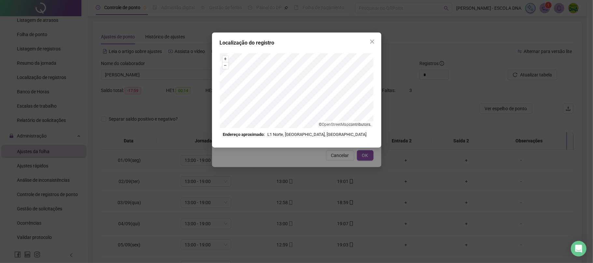
click at [302, 149] on div "Localização do registro + – ⇧ › © OpenStreetMap contributors. Endereço aproxima…" at bounding box center [296, 131] width 593 height 263
click at [373, 41] on icon "close" at bounding box center [371, 41] width 5 height 5
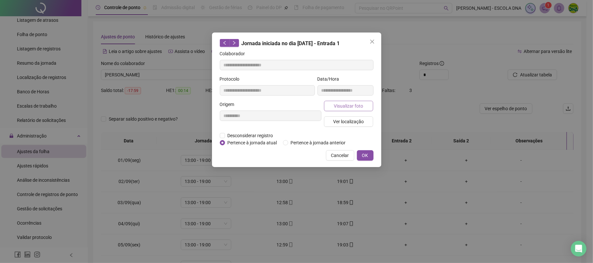
click at [351, 109] on span "Visualizar foto" at bounding box center [348, 106] width 29 height 7
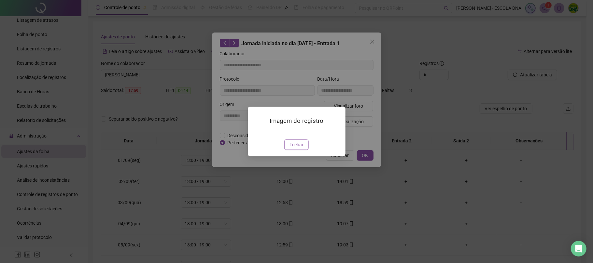
click at [297, 148] on span "Fechar" at bounding box center [296, 144] width 14 height 7
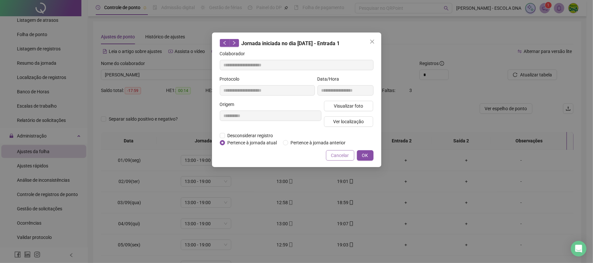
click at [331, 155] on span "Cancelar" at bounding box center [340, 155] width 18 height 7
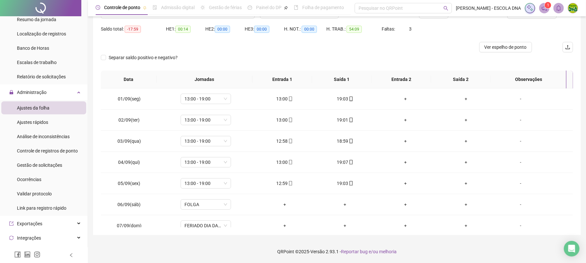
scroll to position [165, 0]
